Goal: Find specific page/section: Find specific page/section

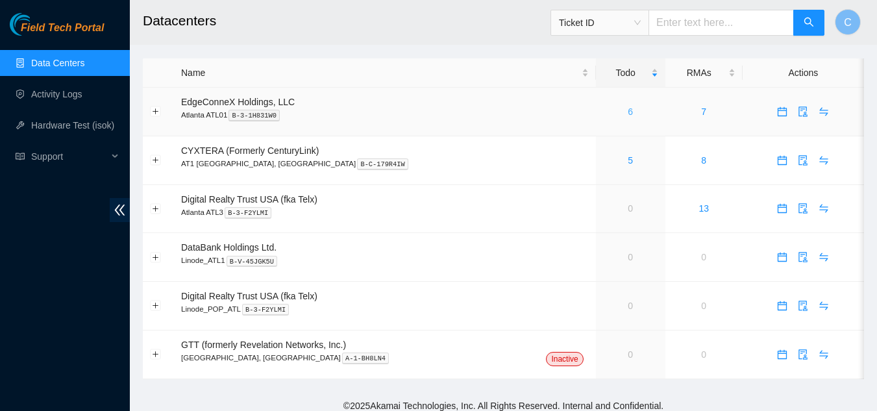
click at [628, 111] on link "6" at bounding box center [630, 111] width 5 height 10
